Goal: Information Seeking & Learning: Learn about a topic

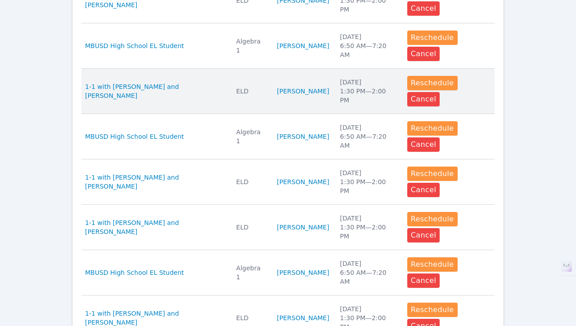
scroll to position [422, 0]
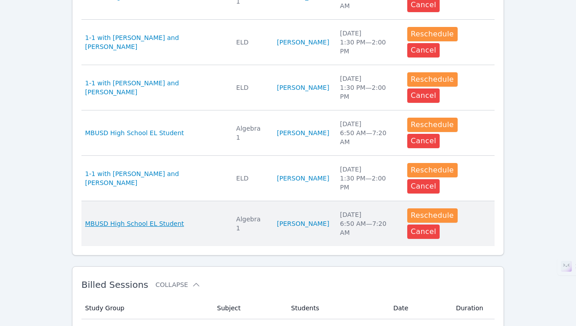
scroll to position [598, 0]
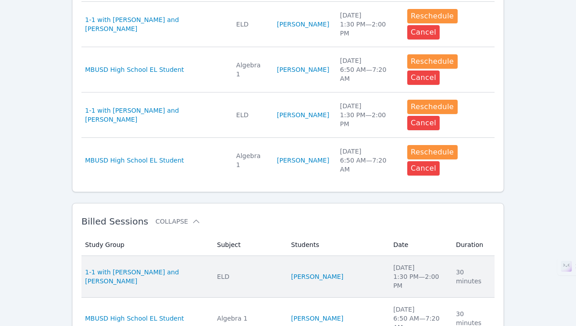
click at [259, 272] on div "ELD" at bounding box center [248, 276] width 63 height 9
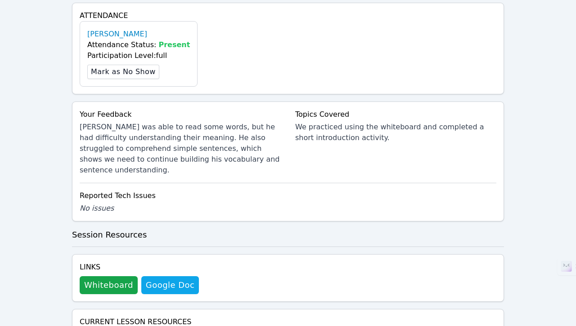
scroll to position [458, 0]
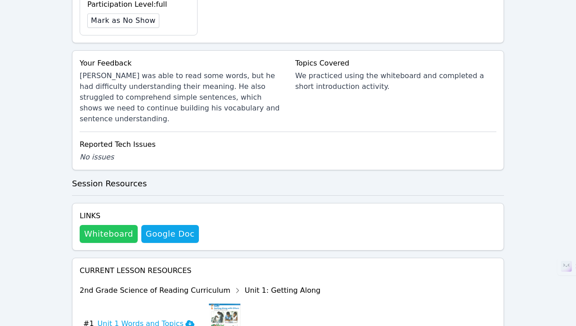
click at [104, 225] on button "Whiteboard" at bounding box center [109, 234] width 58 height 18
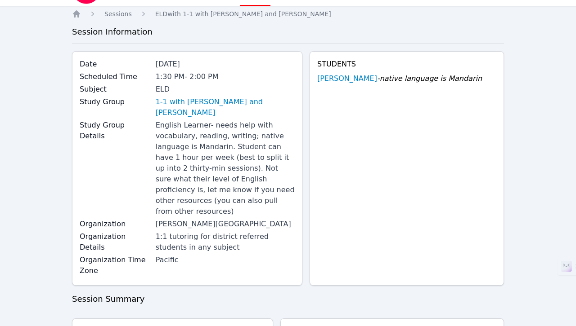
scroll to position [0, 0]
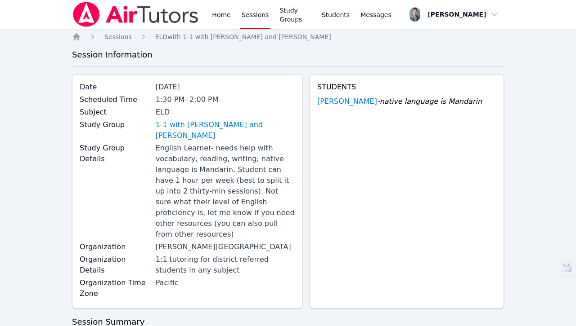
click at [246, 17] on link "Sessions" at bounding box center [255, 14] width 31 height 29
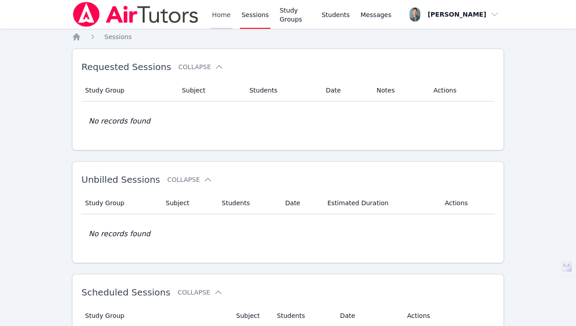
click at [227, 14] on link "Home" at bounding box center [221, 14] width 22 height 29
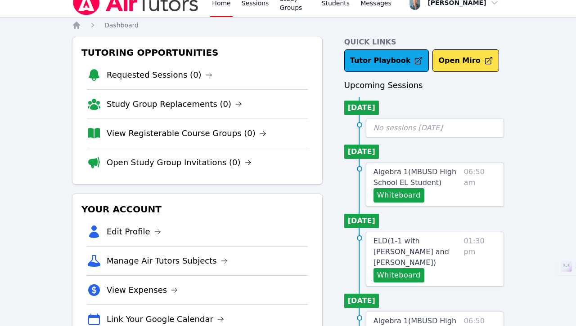
scroll to position [13, 0]
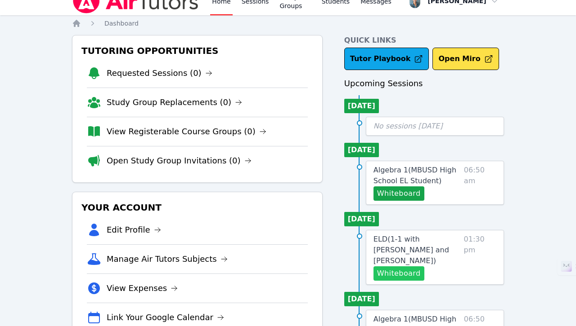
click at [402, 267] on button "Whiteboard" at bounding box center [398, 274] width 51 height 14
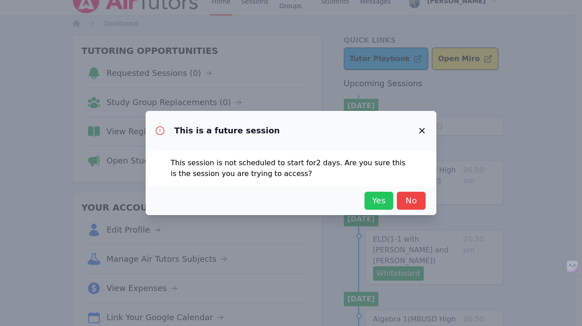
click at [379, 199] on span "Yes" at bounding box center [379, 201] width 20 height 13
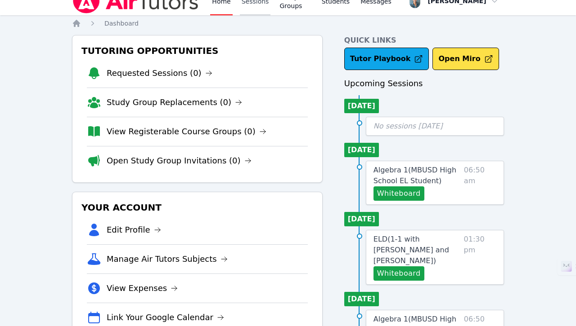
click at [248, 7] on link "Sessions" at bounding box center [255, 1] width 31 height 29
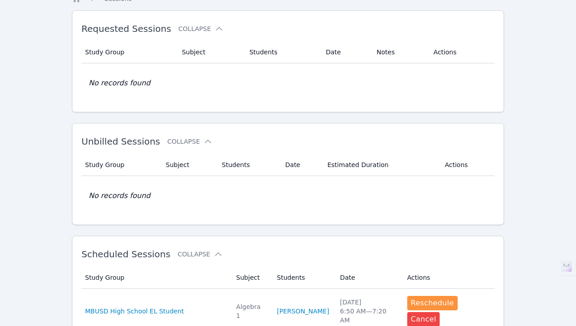
scroll to position [153, 0]
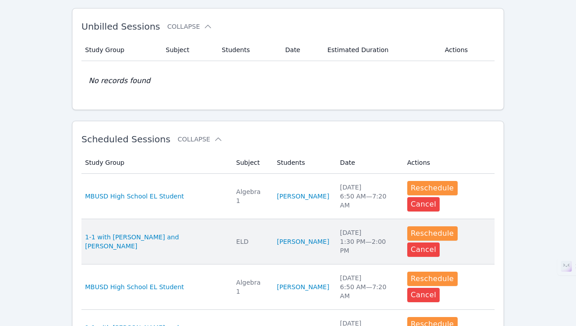
click at [231, 228] on td "Subject ELD" at bounding box center [251, 241] width 40 height 45
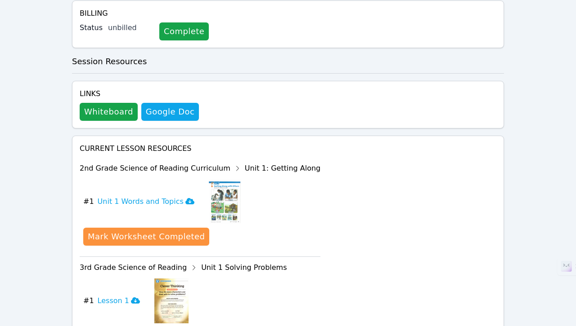
scroll to position [501, 0]
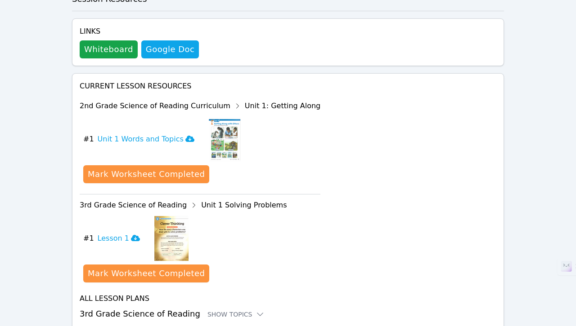
click at [271, 326] on h3 "2nd Grade Science of Reading Curriculum Show Topics" at bounding box center [288, 332] width 416 height 13
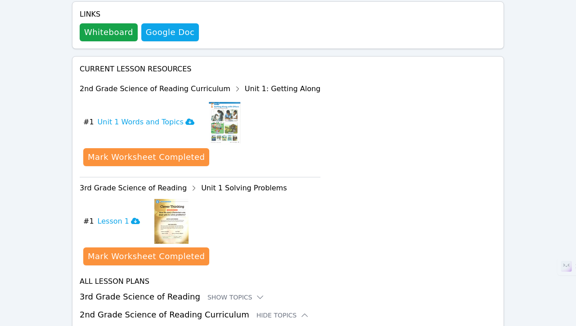
scroll to position [611, 0]
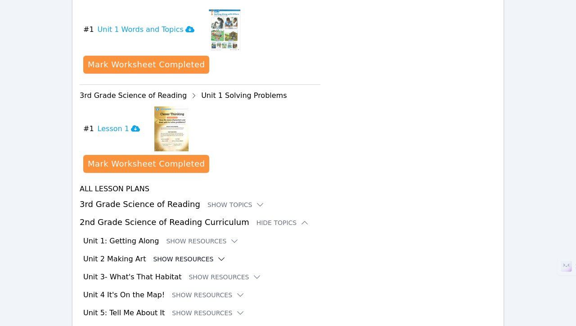
click at [201, 255] on button "Show Resources" at bounding box center [189, 259] width 73 height 9
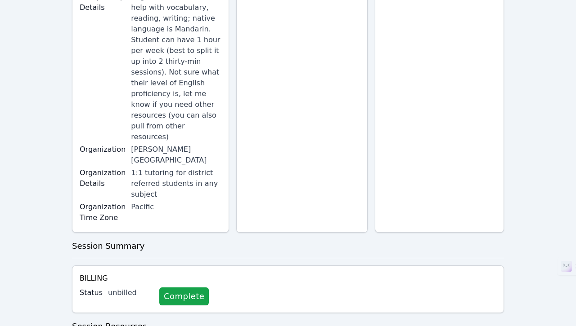
scroll to position [0, 0]
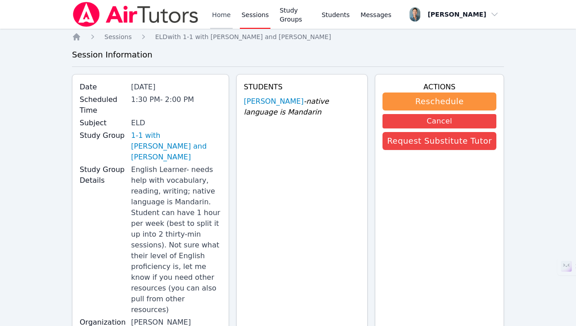
click at [214, 16] on link "Home" at bounding box center [221, 14] width 22 height 29
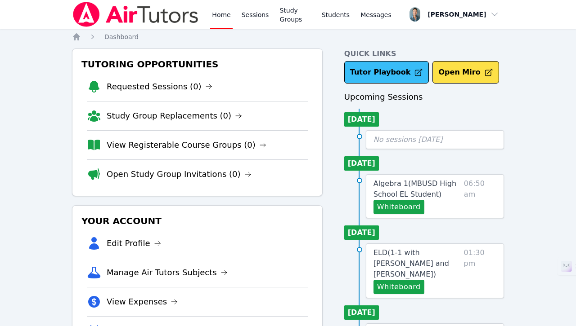
click at [357, 80] on link "Tutor Playbook" at bounding box center [386, 72] width 85 height 22
